Goal: Task Accomplishment & Management: Manage account settings

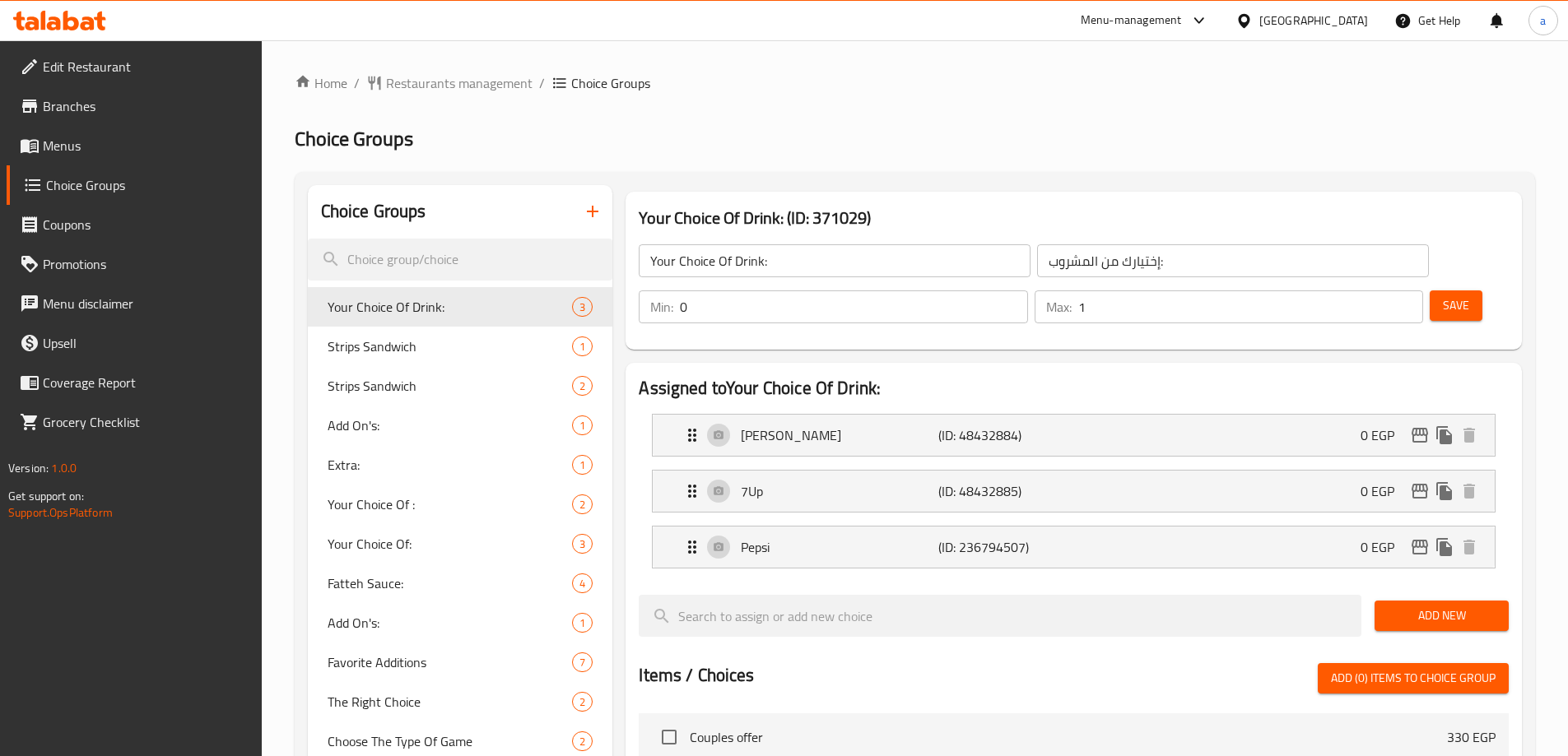
click at [421, 96] on div "Home / Restaurants management / Choice Groups Choice Groups Choice Groups Your …" at bounding box center [914, 690] width 1240 height 1235
click at [454, 96] on div "Home / Restaurants management / Choice Groups Choice Groups Choice Groups Your …" at bounding box center [914, 690] width 1240 height 1235
click at [454, 93] on div "Home / Restaurants management / Choice Groups Choice Groups Choice Groups Your …" at bounding box center [914, 690] width 1240 height 1235
click at [453, 92] on span "Restaurants management" at bounding box center [459, 83] width 146 height 20
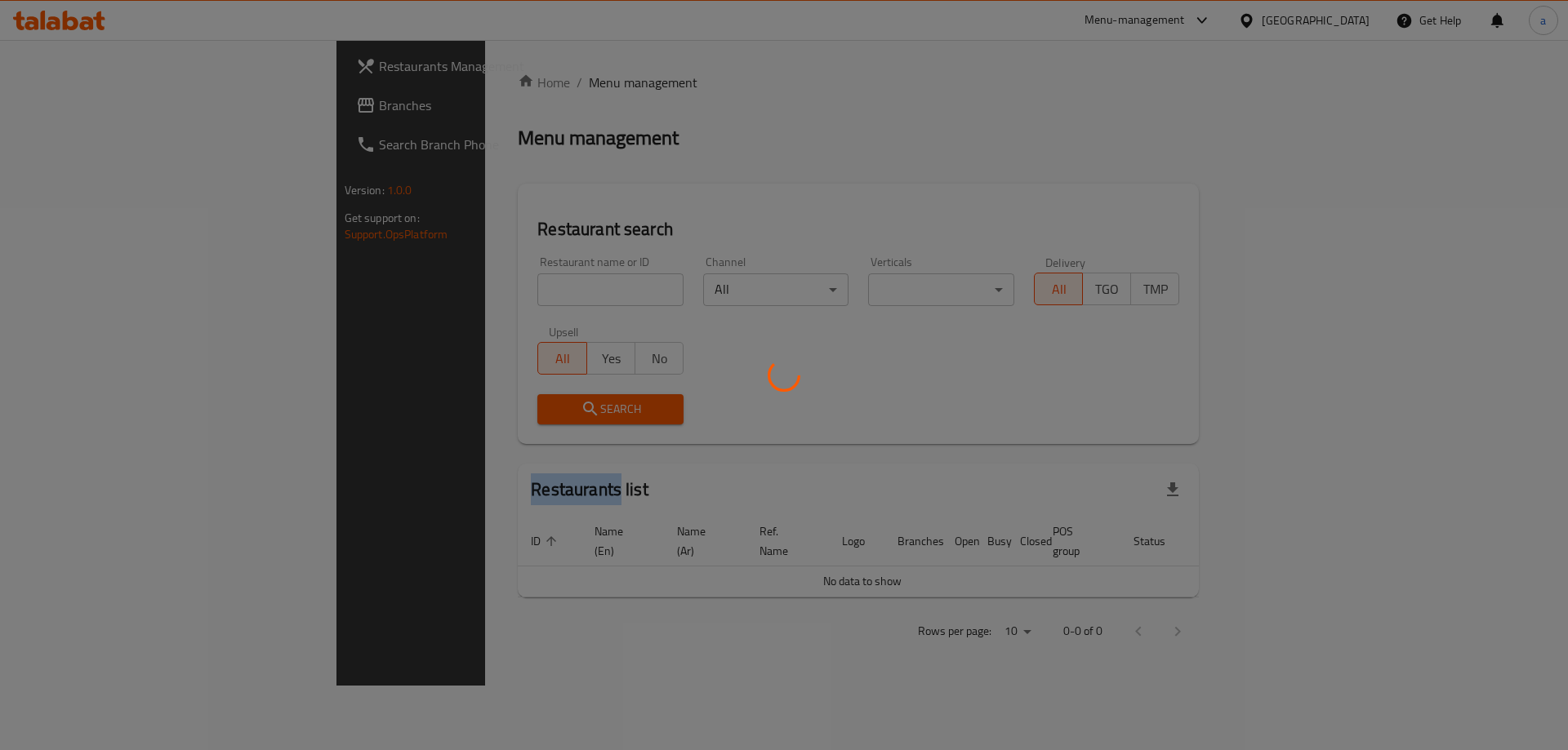
click at [450, 90] on div at bounding box center [784, 375] width 1568 height 750
click at [449, 88] on div at bounding box center [784, 375] width 1568 height 750
click at [206, 172] on div at bounding box center [784, 375] width 1568 height 750
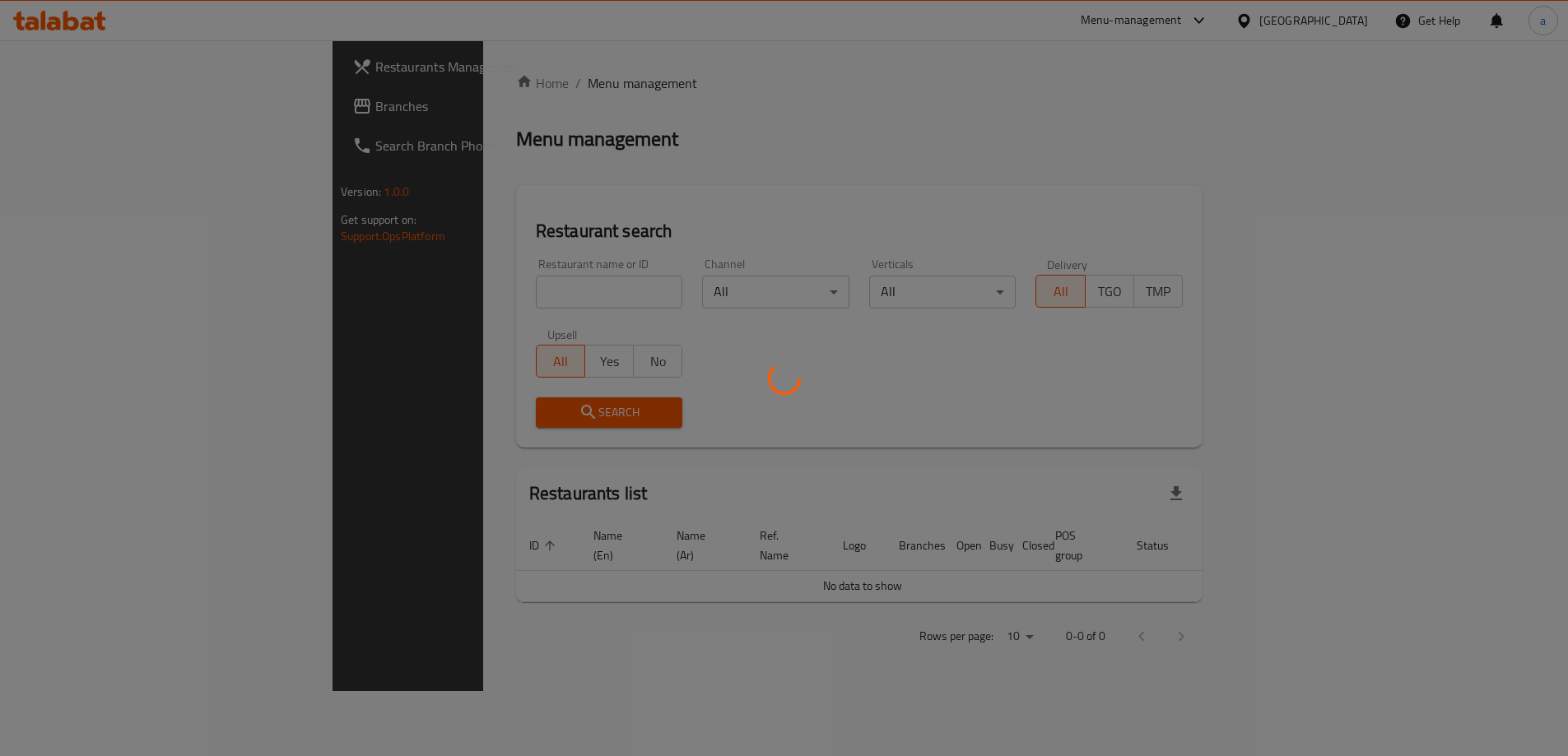
click at [156, 144] on div at bounding box center [784, 378] width 1568 height 756
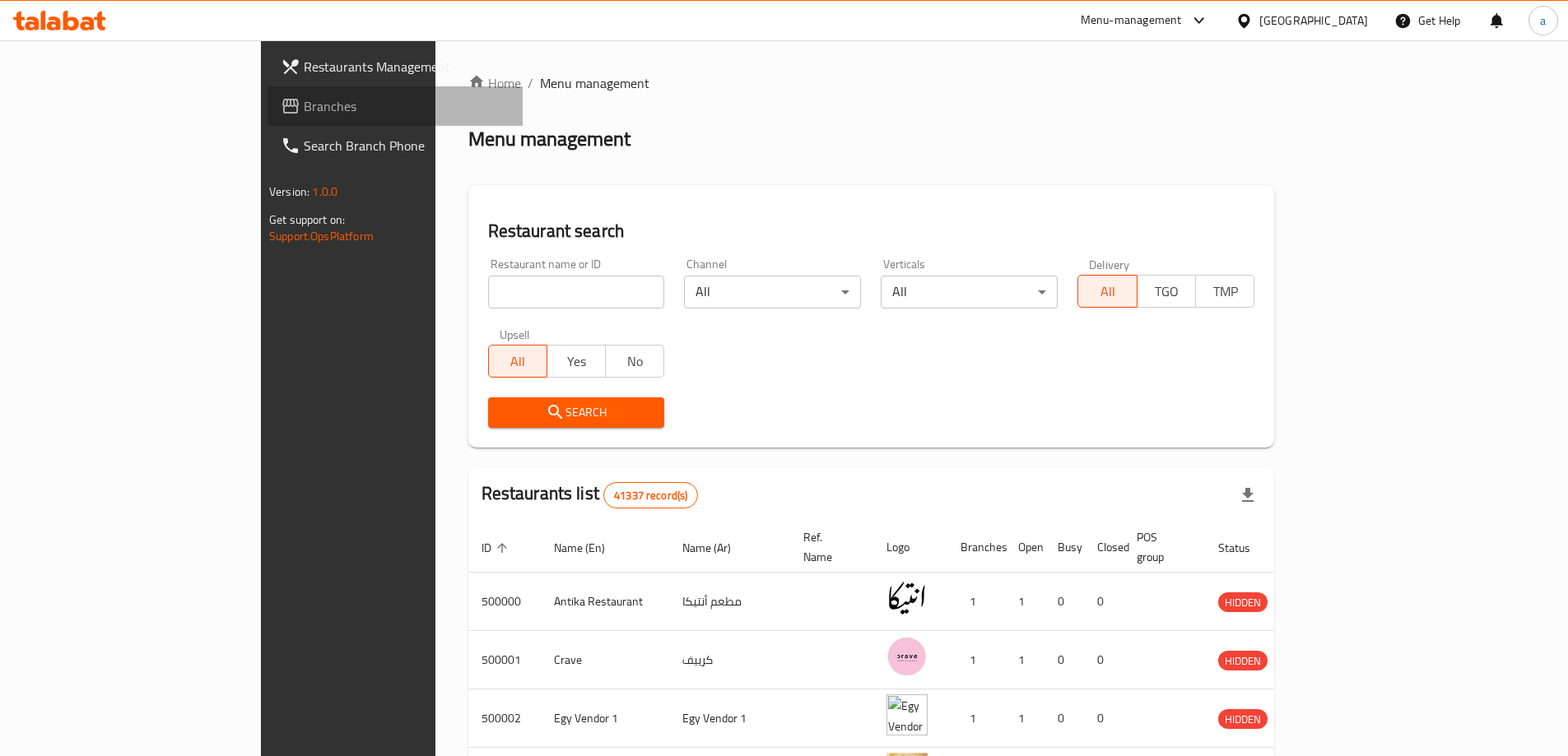
drag, startPoint x: 103, startPoint y: 111, endPoint x: 116, endPoint y: 108, distance: 13.3
click at [303, 111] on span "Branches" at bounding box center [406, 106] width 206 height 20
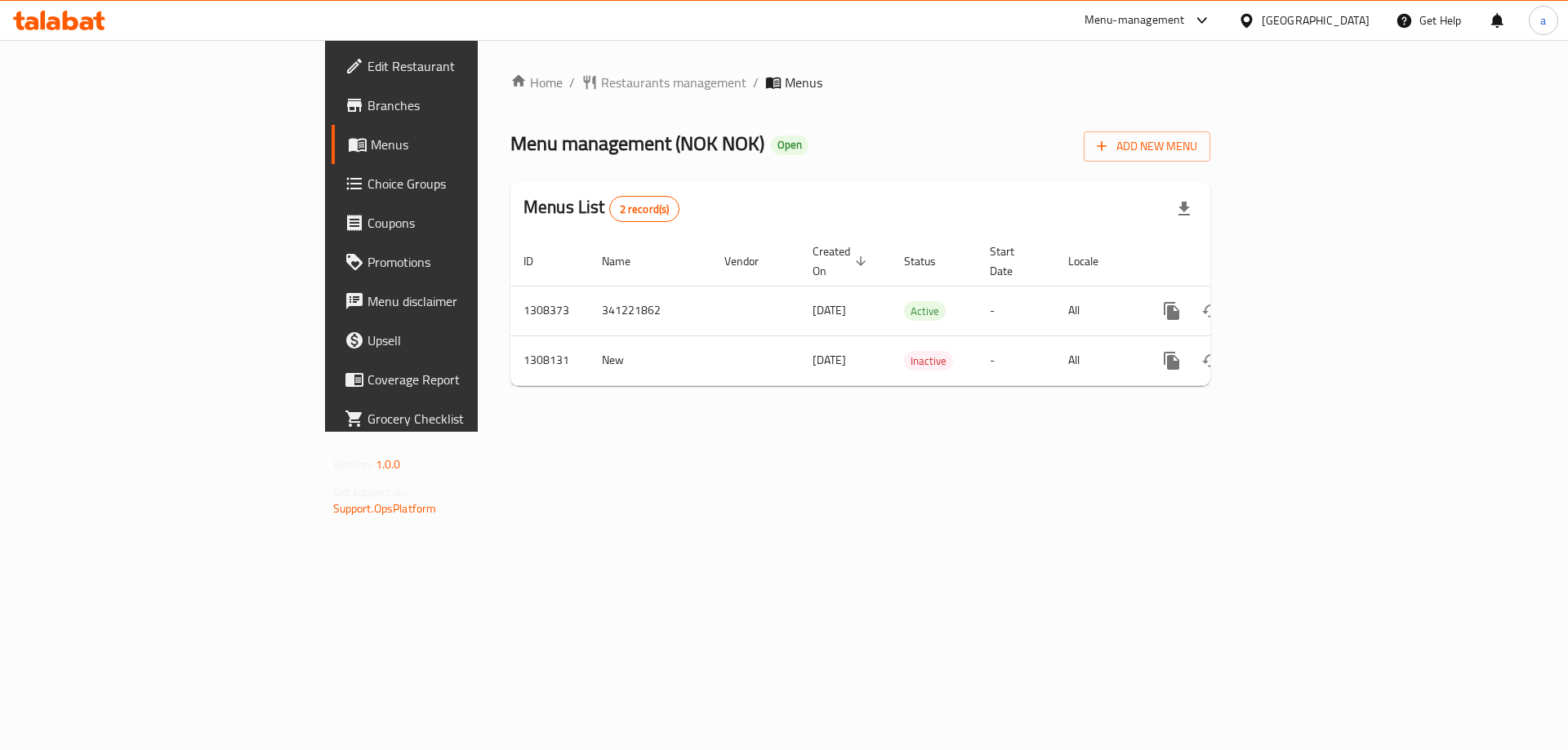
click at [367, 192] on span "Choice Groups" at bounding box center [470, 184] width 206 height 19
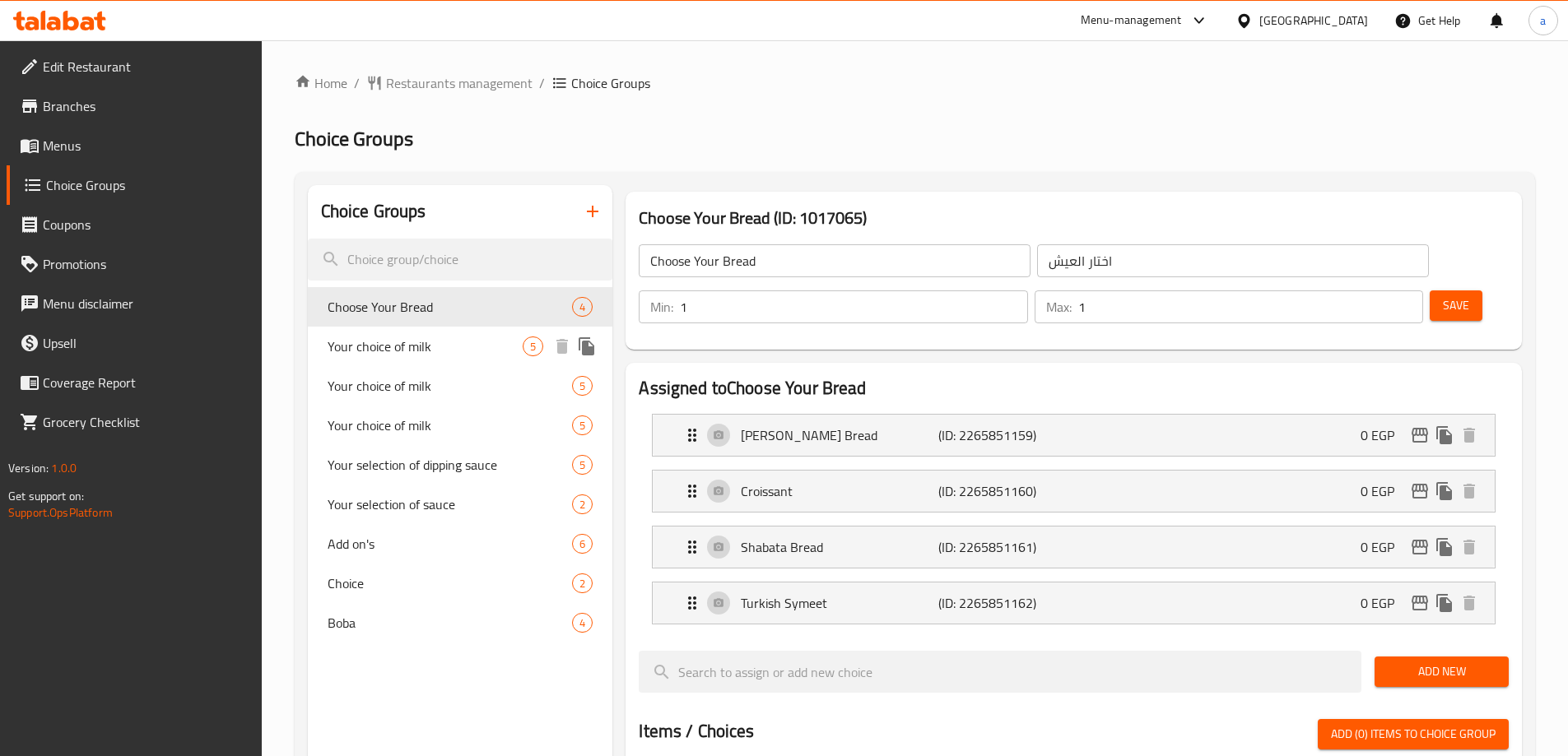
click at [427, 349] on span "Your choice of milk" at bounding box center [425, 346] width 196 height 20
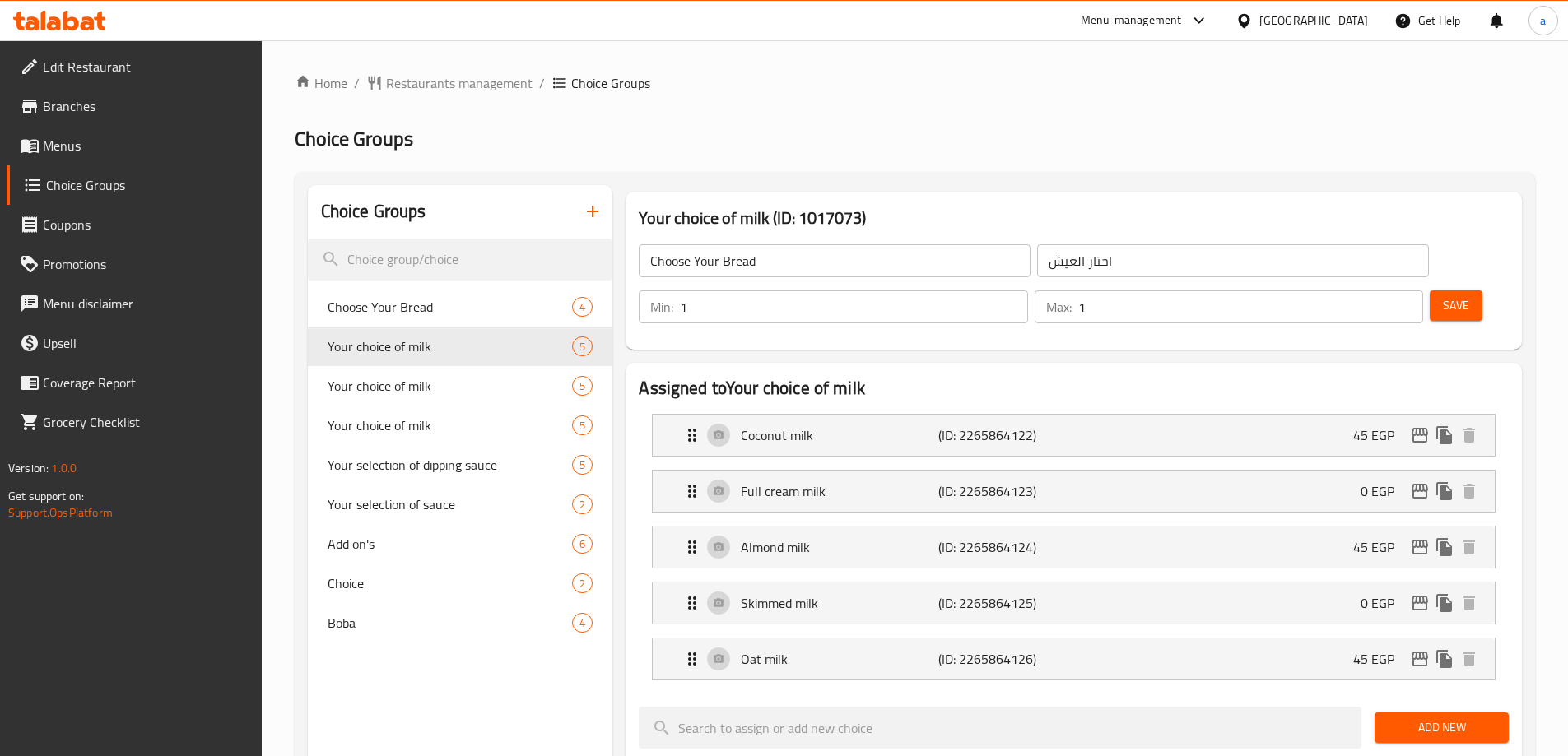
type input "Your choice of milk"
type input "اختار نوع اللبن"
click at [978, 22] on div "Menu-management [GEOGRAPHIC_DATA] Get Help a" at bounding box center [784, 21] width 1568 height 39
click at [381, 545] on span "Add on's" at bounding box center [425, 544] width 196 height 20
type input "Add on's"
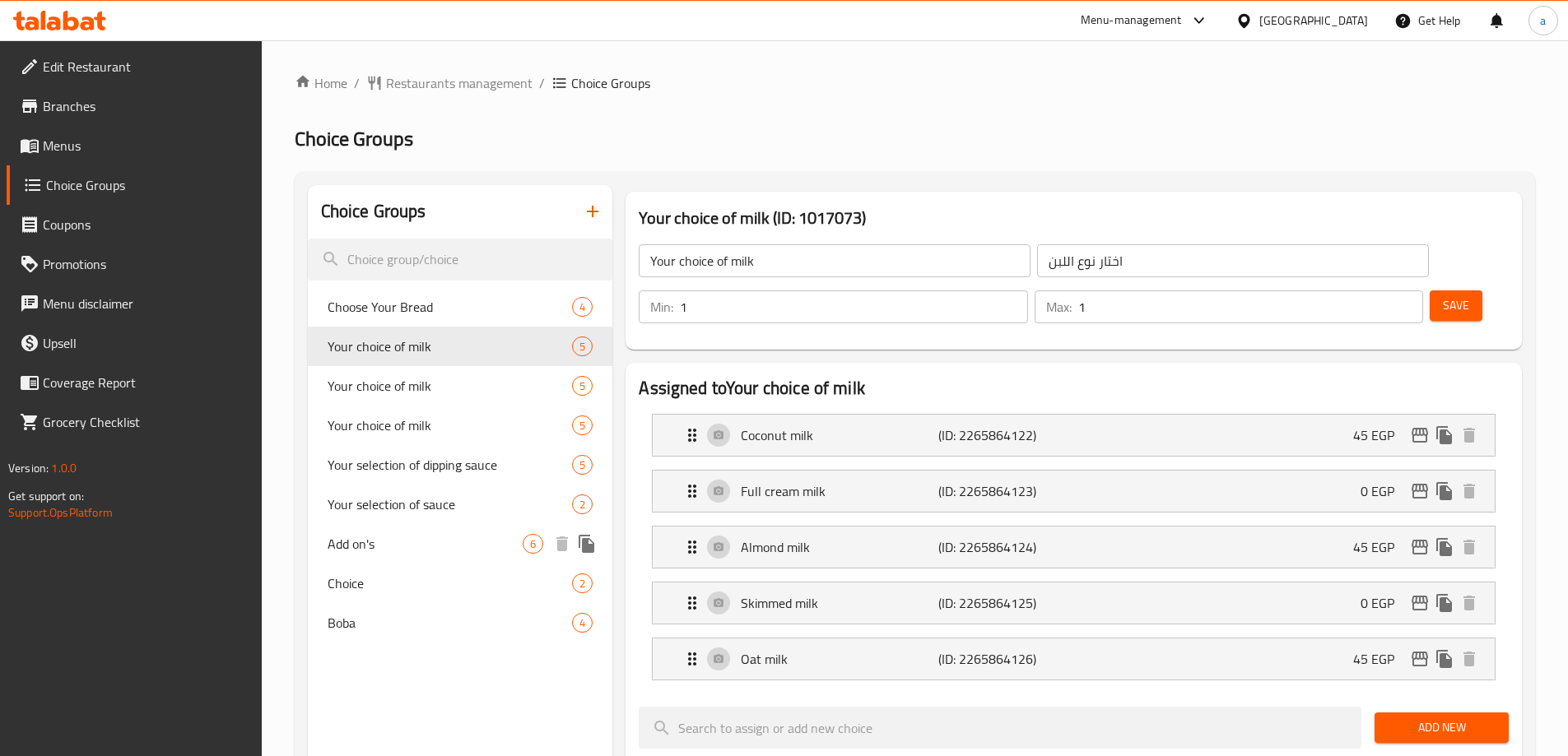
type input "إضافات"
type input "0"
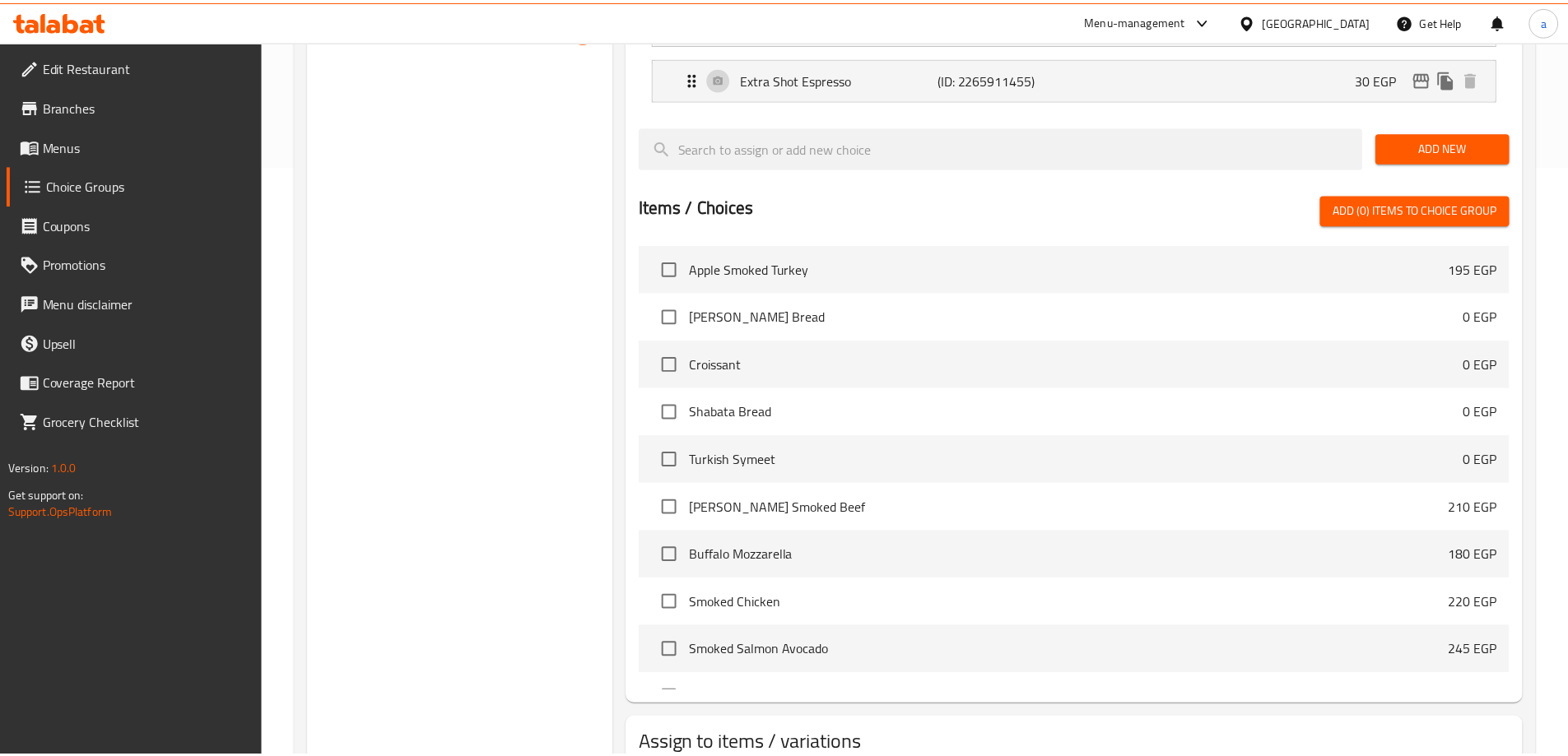
scroll to position [707, 0]
